Goal: Navigation & Orientation: Find specific page/section

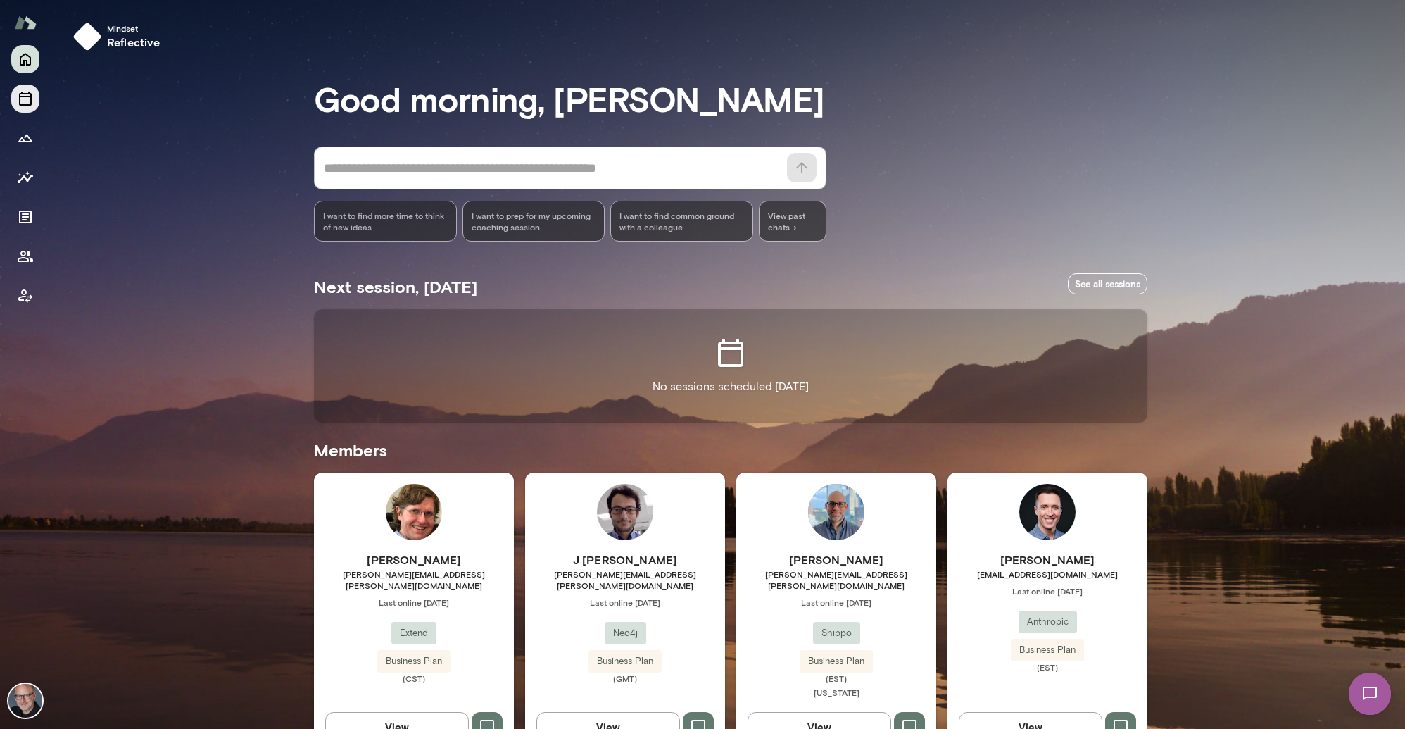
scroll to position [436, 0]
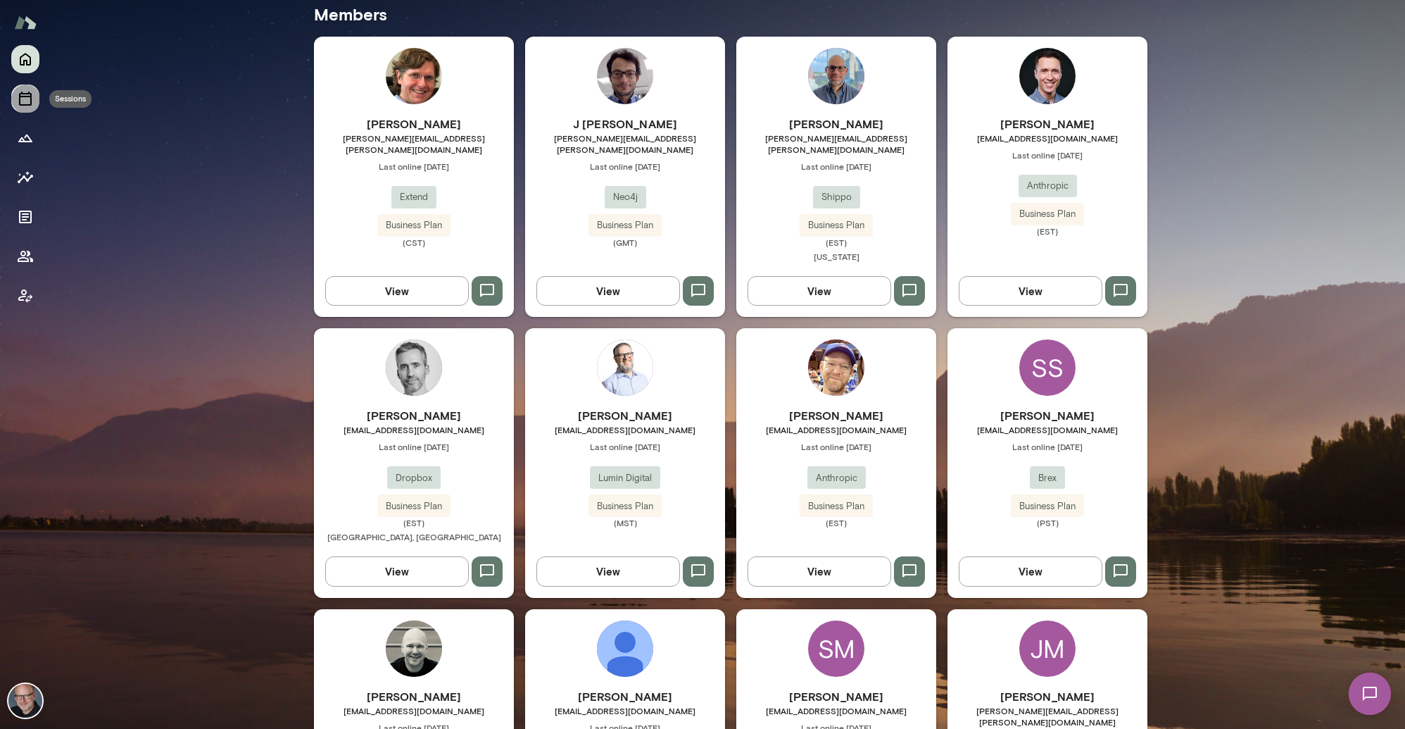
click at [24, 94] on icon "Sessions" at bounding box center [25, 99] width 13 height 14
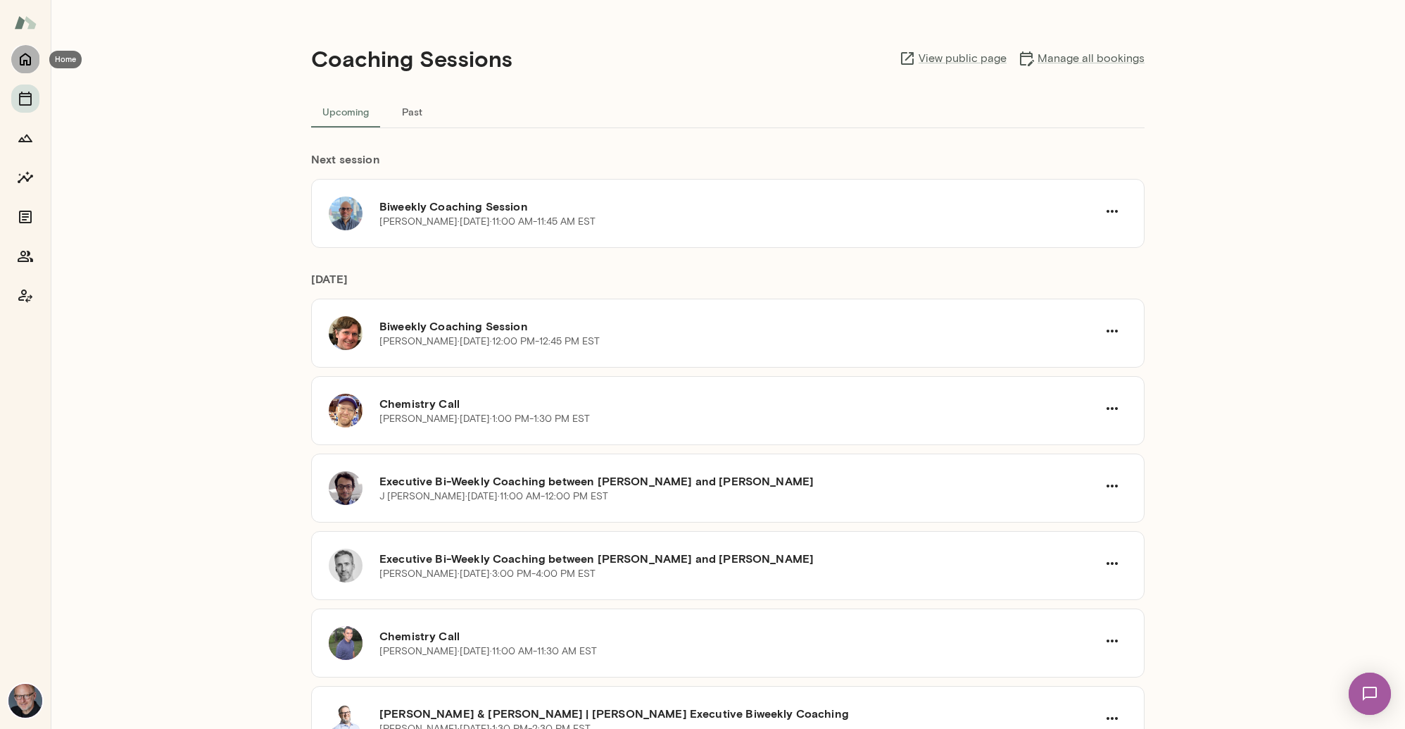
click at [28, 61] on icon "Home" at bounding box center [25, 59] width 17 height 17
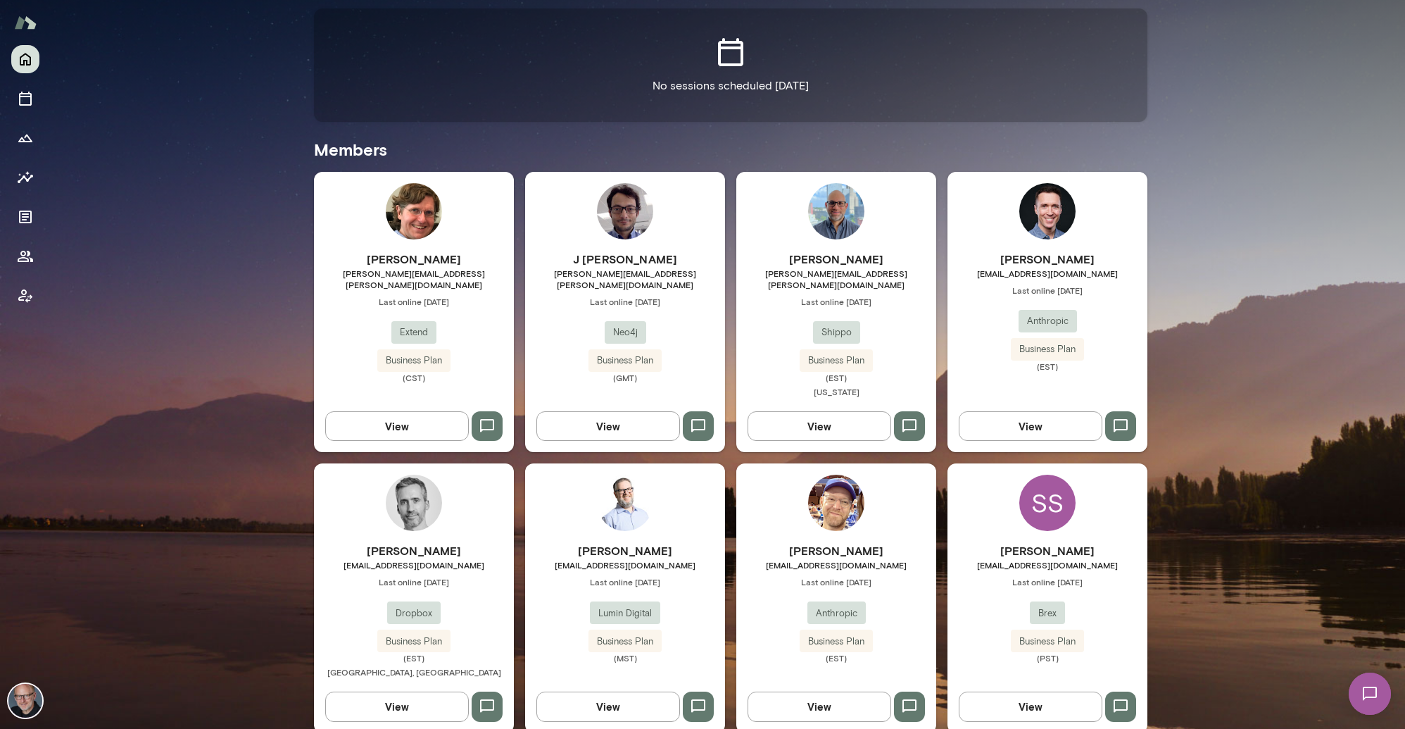
scroll to position [377, 0]
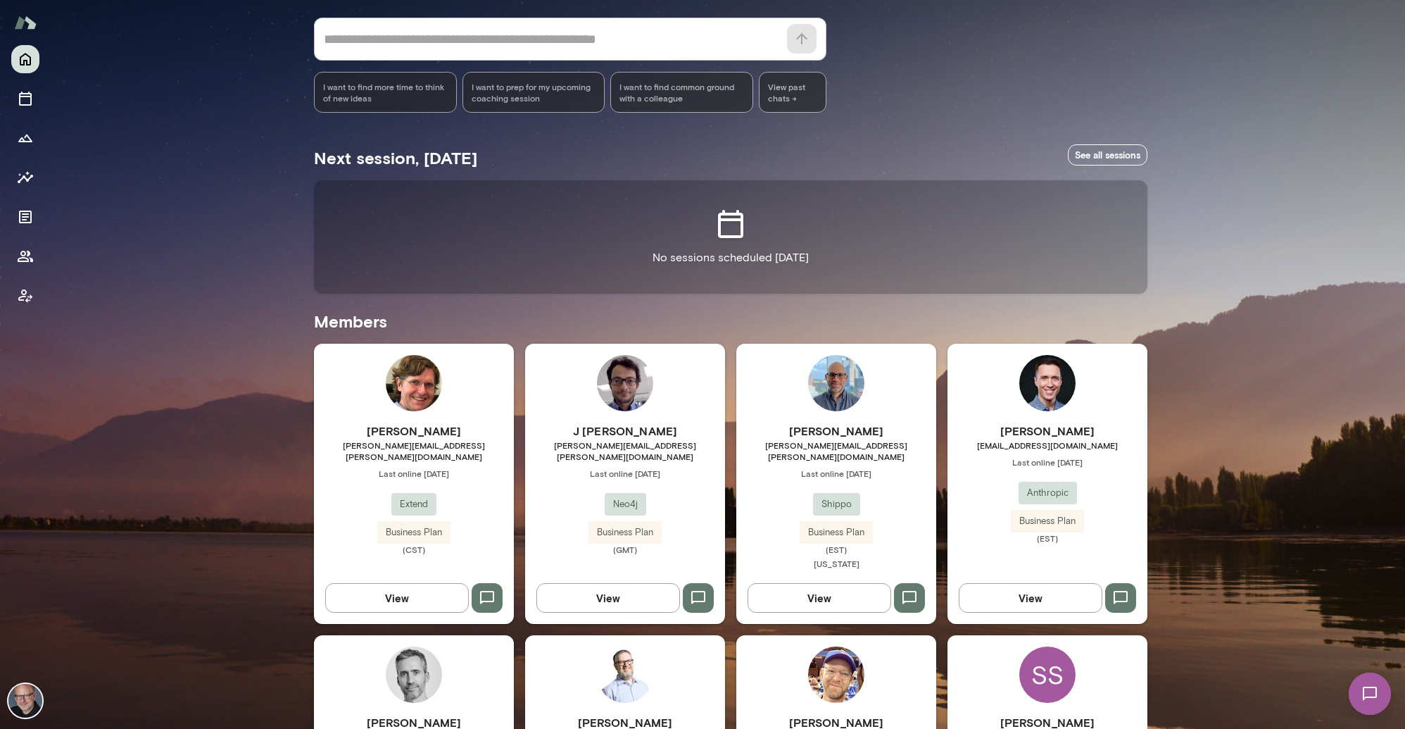
scroll to position [124, 0]
